Goal: Find specific page/section

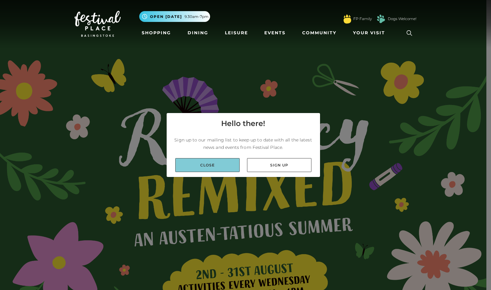
click at [212, 165] on link "Close" at bounding box center [207, 165] width 64 height 14
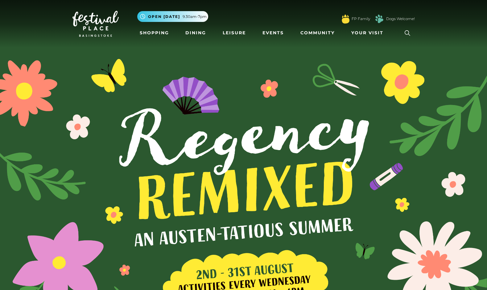
click at [408, 33] on icon at bounding box center [407, 32] width 9 height 9
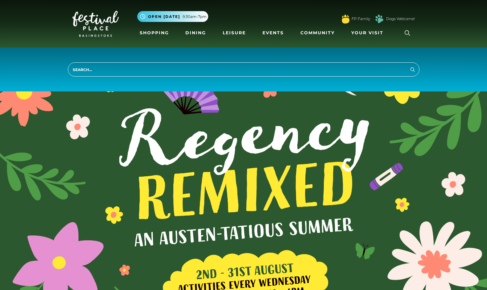
click at [96, 68] on input "search" at bounding box center [243, 69] width 351 height 14
type input "argos"
click at [409, 65] on button "Search" at bounding box center [412, 69] width 7 height 8
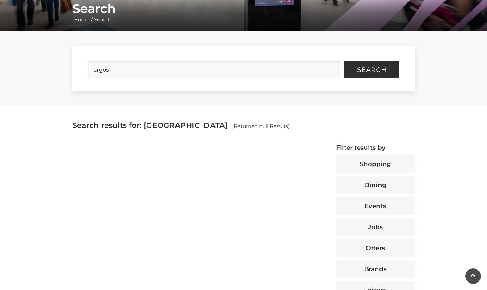
scroll to position [31, 0]
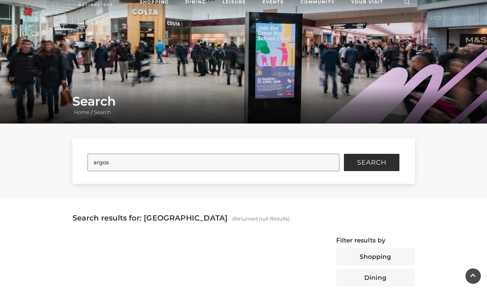
drag, startPoint x: 114, startPoint y: 162, endPoint x: 91, endPoint y: 162, distance: 23.5
click at [91, 162] on input "argos" at bounding box center [214, 162] width 252 height 17
type input "sainsbury"
click at [382, 162] on span "Search" at bounding box center [371, 162] width 29 height 6
click at [366, 163] on span "Search" at bounding box center [371, 162] width 29 height 6
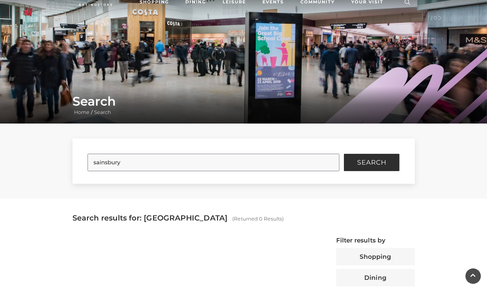
click at [136, 162] on input "sainsbury" at bounding box center [214, 162] width 252 height 17
click at [344, 154] on button "Search" at bounding box center [371, 162] width 55 height 17
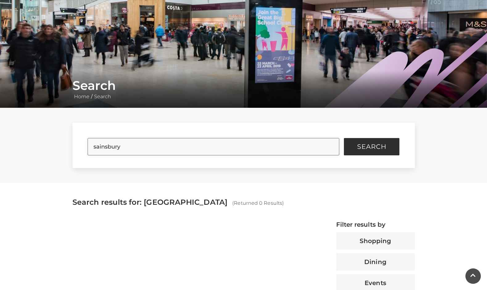
scroll to position [0, 0]
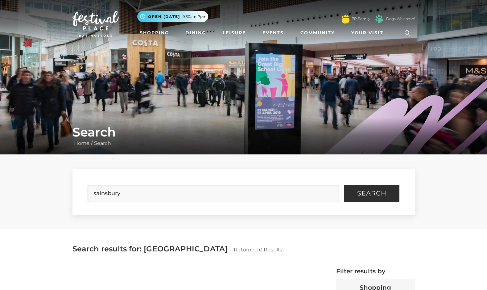
click at [409, 35] on icon at bounding box center [407, 32] width 9 height 9
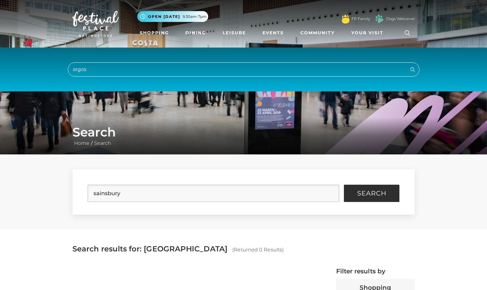
drag, startPoint x: 86, startPoint y: 67, endPoint x: 55, endPoint y: 68, distance: 30.5
click at [55, 68] on div "argos Search" at bounding box center [243, 69] width 487 height 44
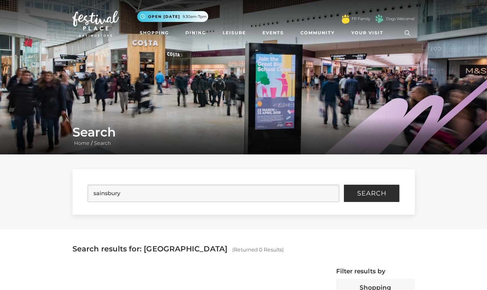
click at [409, 33] on icon at bounding box center [407, 32] width 9 height 9
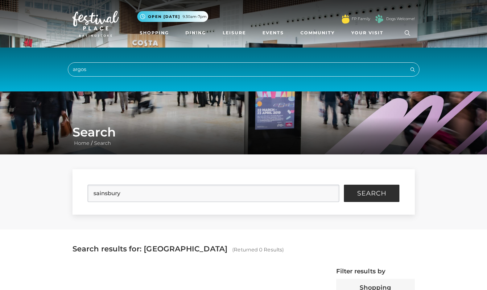
click at [98, 67] on input "argos" at bounding box center [243, 69] width 351 height 14
type input "sainsbury"
click at [409, 65] on button "Search" at bounding box center [412, 69] width 7 height 8
click at [411, 70] on icon "submit" at bounding box center [412, 69] width 7 height 7
click at [157, 31] on link "Shopping" at bounding box center [154, 32] width 34 height 11
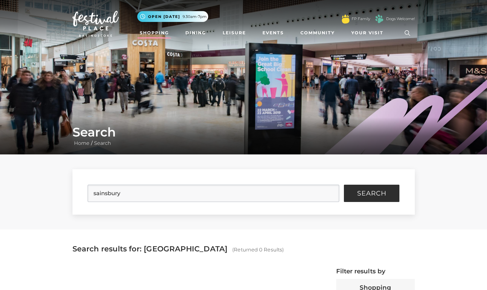
click at [157, 31] on link "Shopping" at bounding box center [154, 32] width 34 height 11
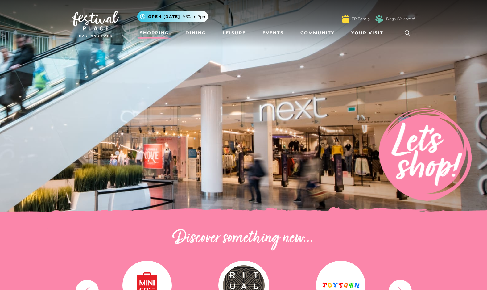
click at [405, 31] on icon at bounding box center [408, 33] width 6 height 6
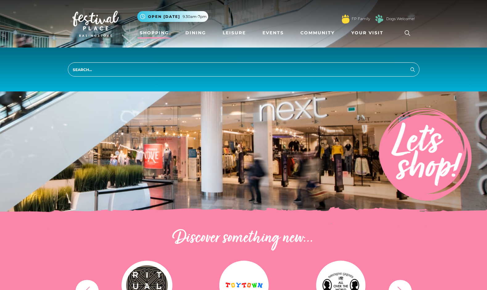
click at [106, 70] on input "search" at bounding box center [243, 69] width 351 height 14
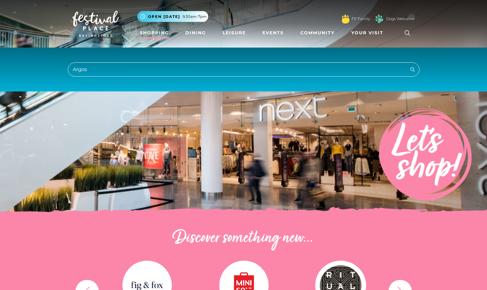
type input "Argos"
click at [412, 68] on icon "submit" at bounding box center [412, 69] width 7 height 7
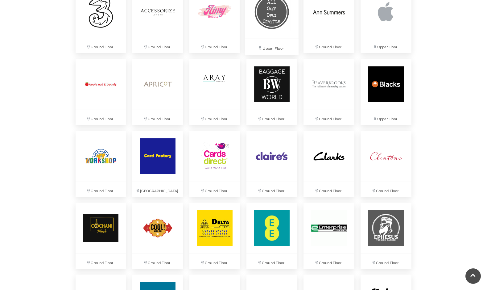
scroll to position [524, 0]
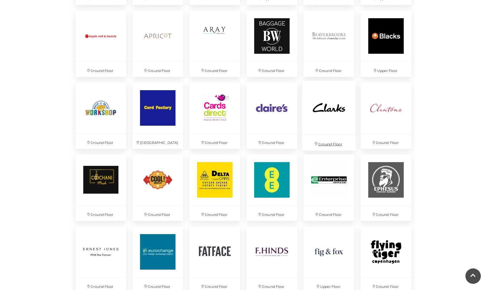
click at [333, 111] on img at bounding box center [328, 107] width 53 height 53
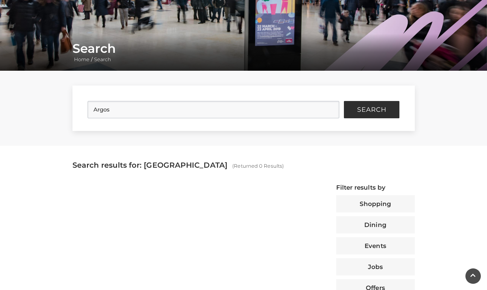
scroll to position [62, 0]
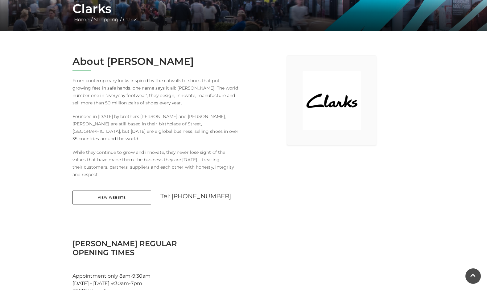
scroll to position [154, 0]
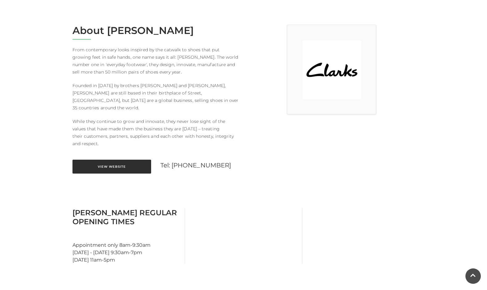
click at [123, 159] on link "View Website" at bounding box center [111, 166] width 79 height 14
